Goal: Obtain resource: Obtain resource

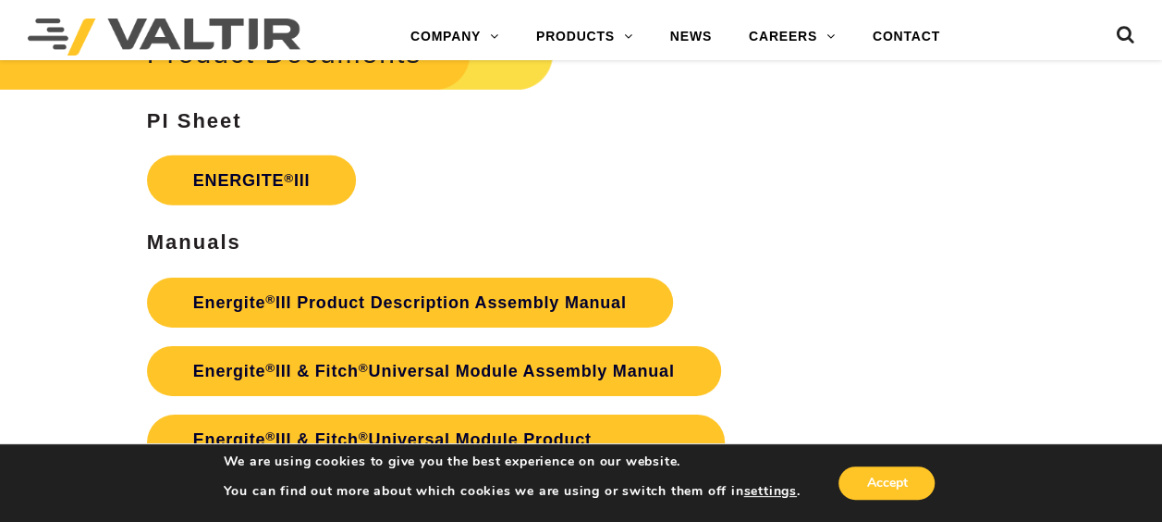
scroll to position [2817, 0]
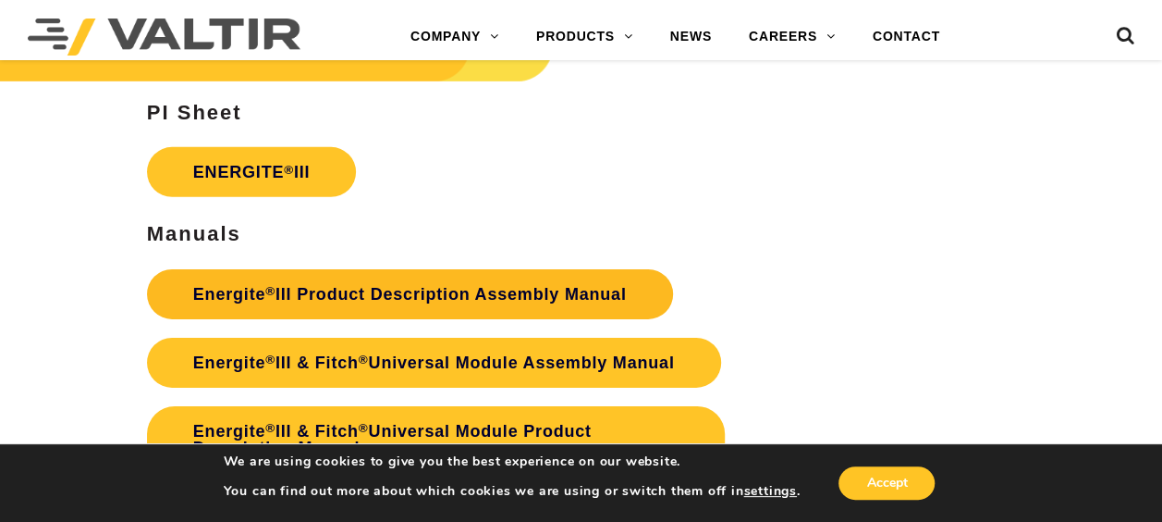
click at [403, 297] on link "Energite ® III Product Description Assembly Manual" at bounding box center [410, 294] width 526 height 50
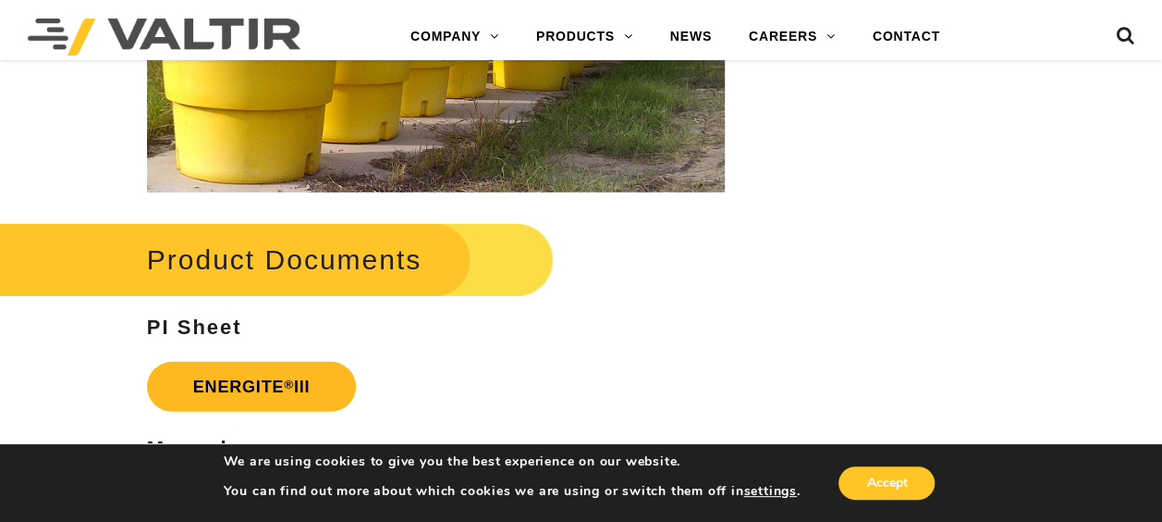
scroll to position [2724, 0]
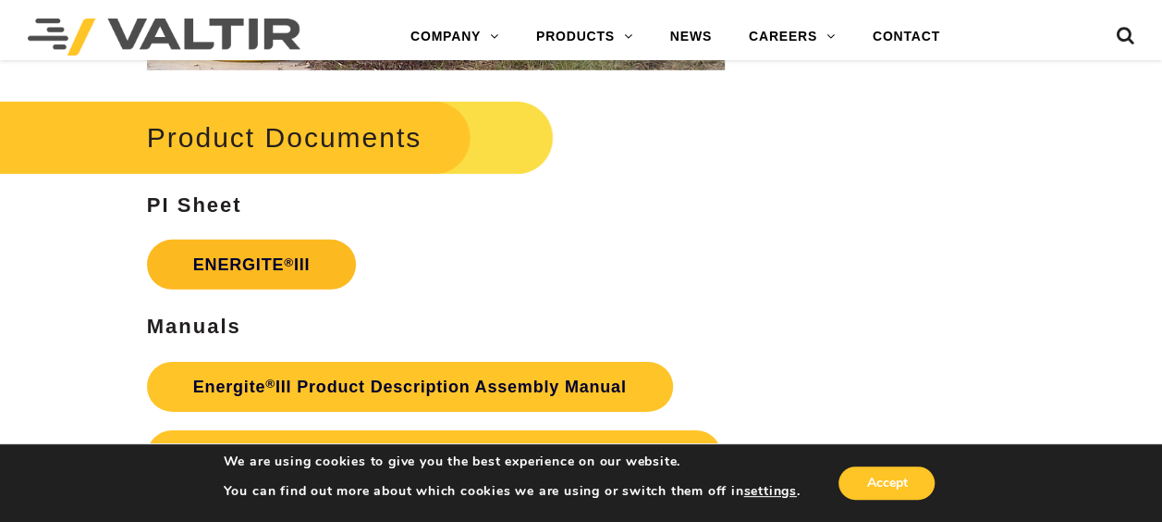
click at [252, 270] on link "ENERGITE ® III" at bounding box center [252, 265] width 210 height 50
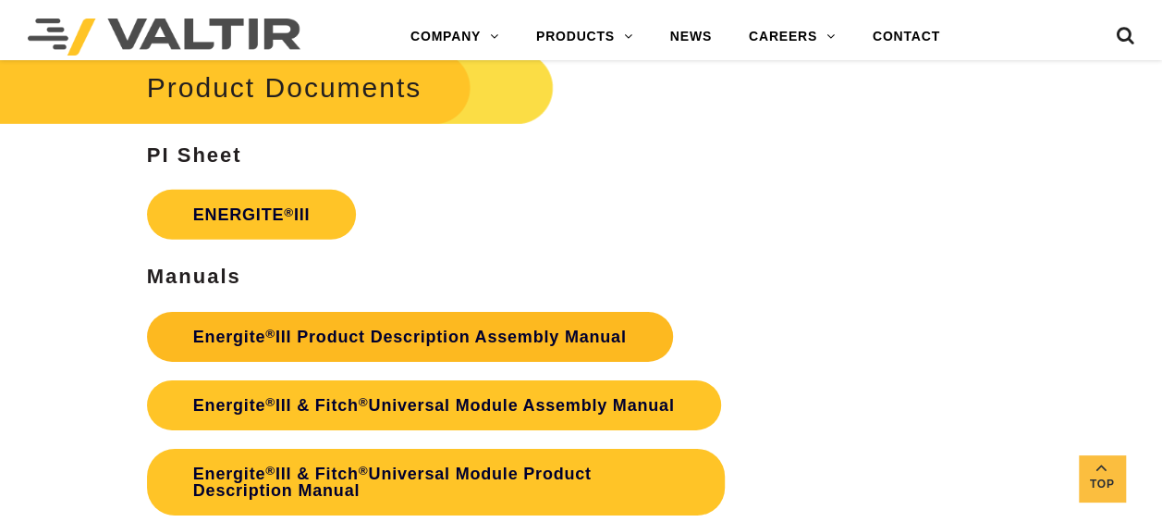
scroll to position [2909, 0]
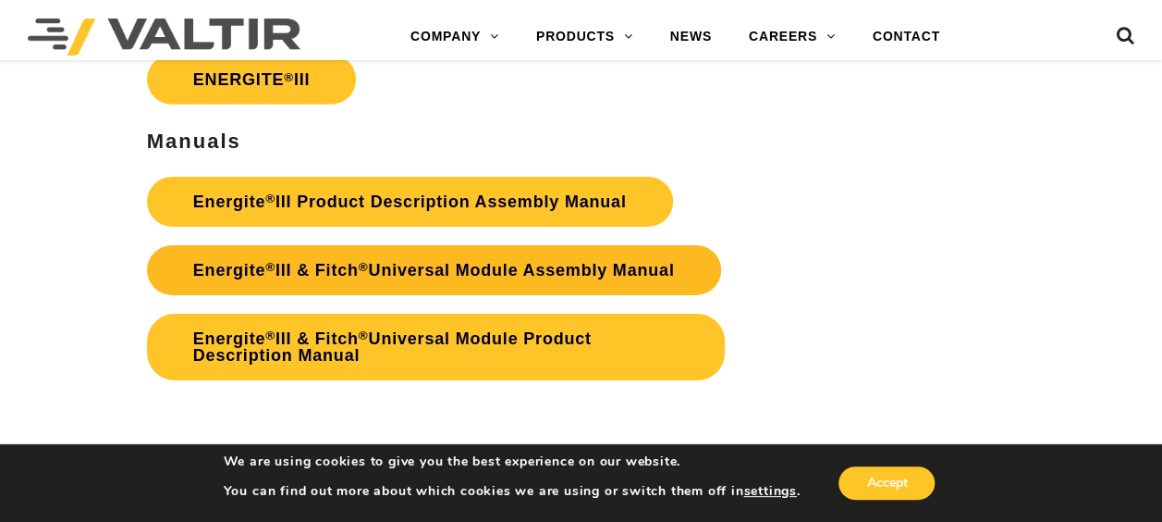
click at [483, 277] on link "Energite ® III & Fitch ® Universal Module Assembly Manual" at bounding box center [434, 270] width 574 height 50
